Goal: Task Accomplishment & Management: Manage account settings

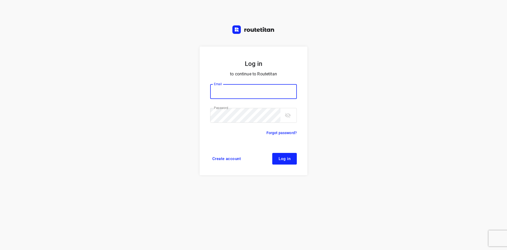
type input "max@onlineplasticsgroup.com"
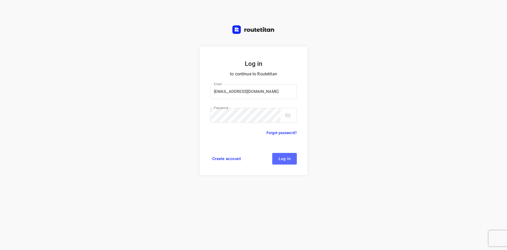
click at [296, 156] on button "Log in" at bounding box center [284, 159] width 25 height 12
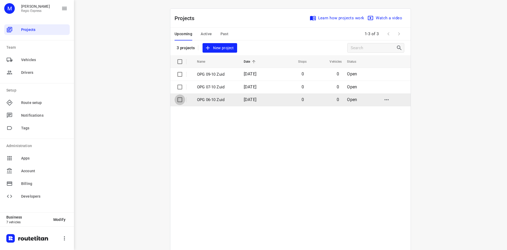
click at [178, 99] on input "checkbox" at bounding box center [180, 99] width 11 height 11
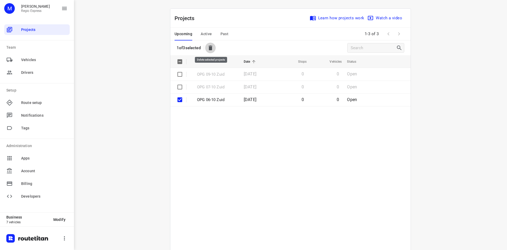
click at [212, 45] on icon "button" at bounding box center [211, 47] width 4 height 5
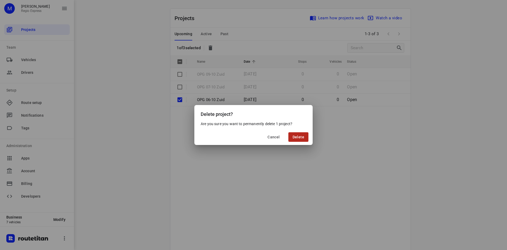
click at [303, 138] on span "Delete" at bounding box center [299, 137] width 12 height 4
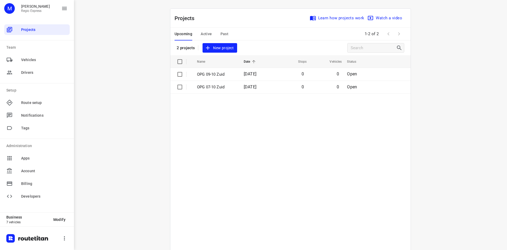
click at [205, 34] on span "Active" at bounding box center [206, 34] width 11 height 7
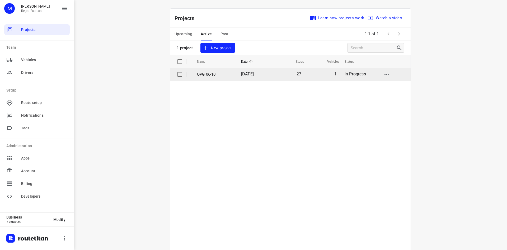
click at [237, 75] on td "[DATE]" at bounding box center [254, 74] width 34 height 13
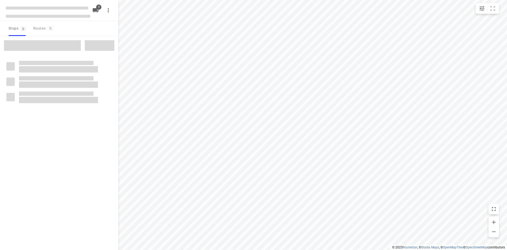
type input "distance"
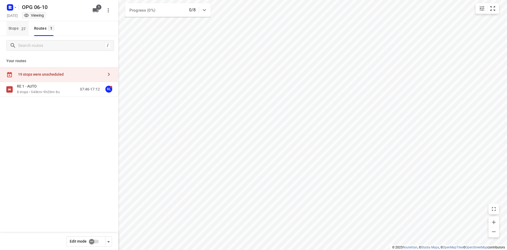
click at [20, 30] on span "27" at bounding box center [23, 28] width 7 height 5
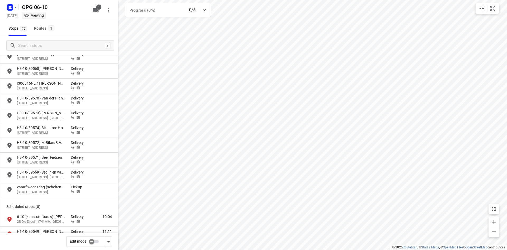
scroll to position [158, 0]
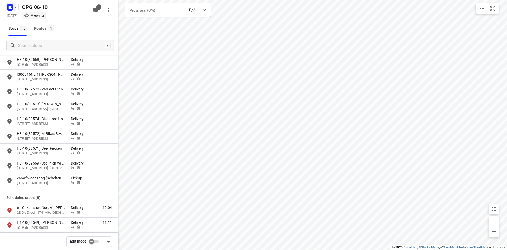
click at [12, 8] on rect "button" at bounding box center [10, 7] width 6 height 6
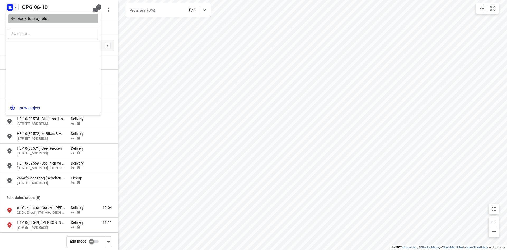
click at [13, 19] on icon "button" at bounding box center [12, 18] width 5 height 5
